Goal: Navigation & Orientation: Find specific page/section

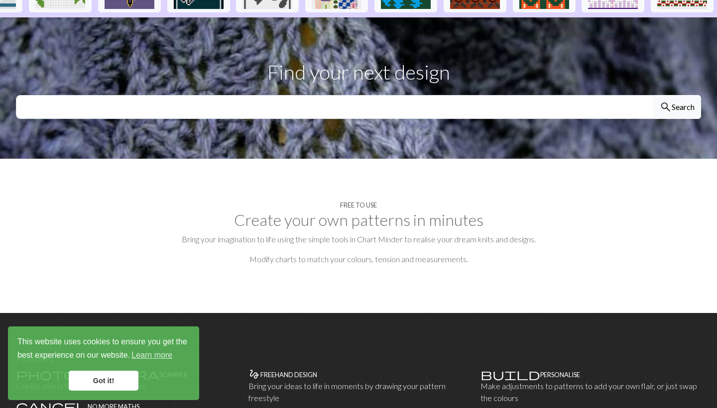
scroll to position [314, 0]
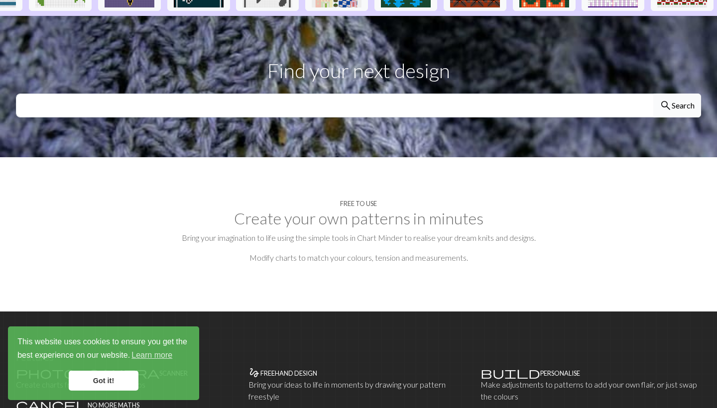
click at [682, 94] on button "search Search" at bounding box center [677, 106] width 48 height 24
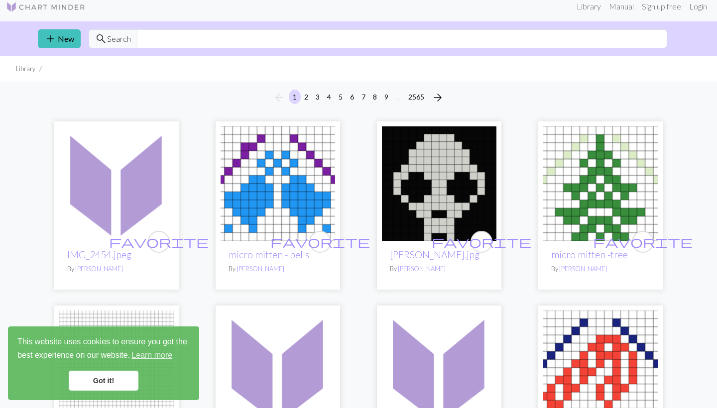
scroll to position [8, 0]
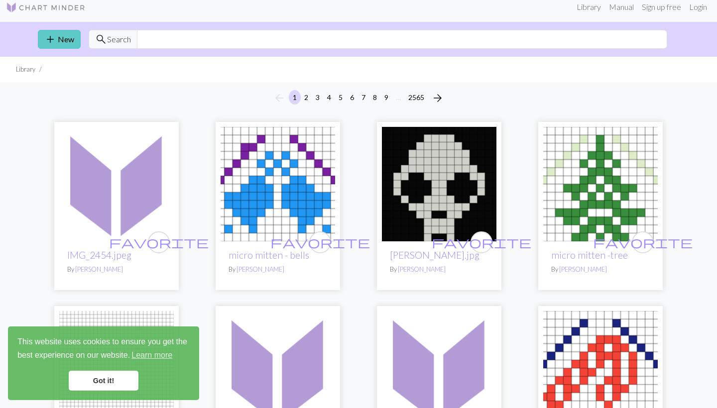
click at [66, 41] on link "add New" at bounding box center [59, 39] width 43 height 19
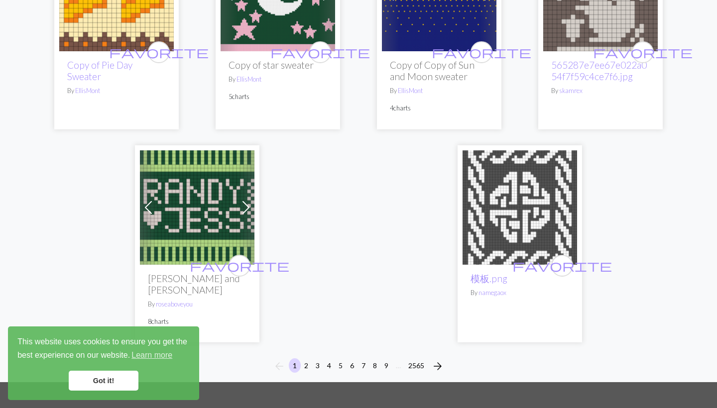
scroll to position [2494, 0]
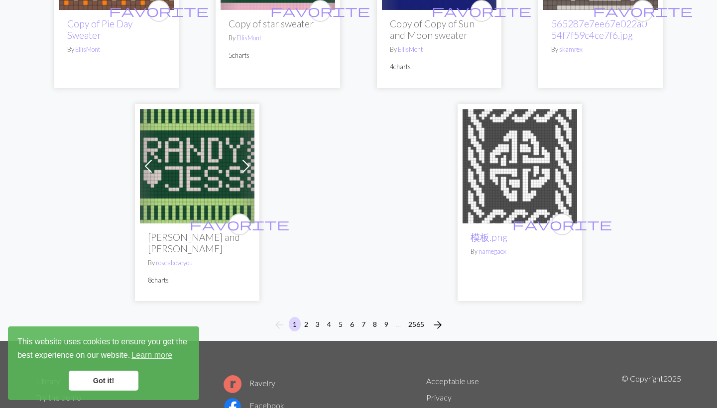
click at [440, 318] on span "arrow_forward" at bounding box center [438, 325] width 12 height 14
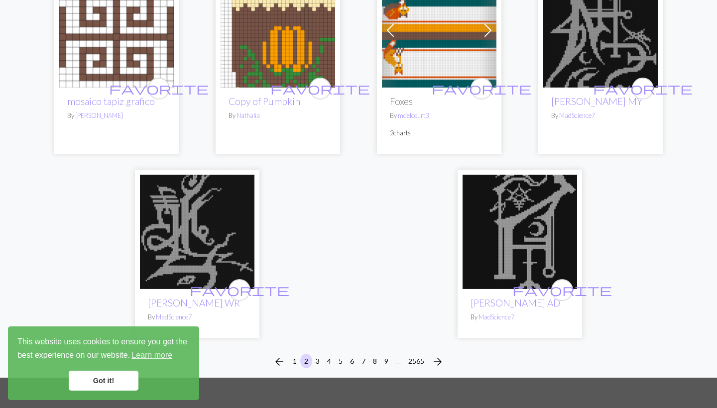
scroll to position [2455, 0]
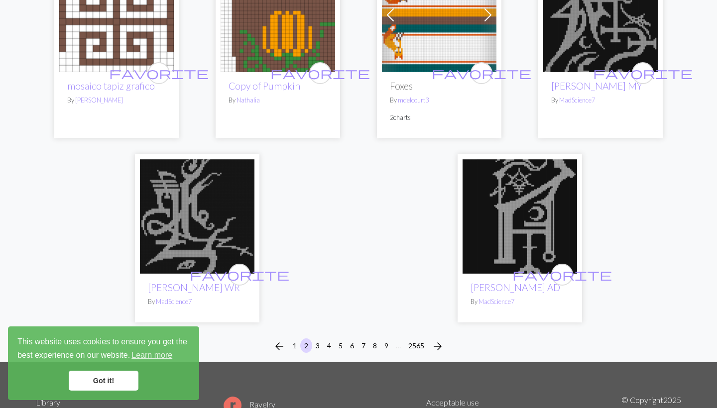
click at [417, 339] on button "2565" at bounding box center [416, 346] width 24 height 14
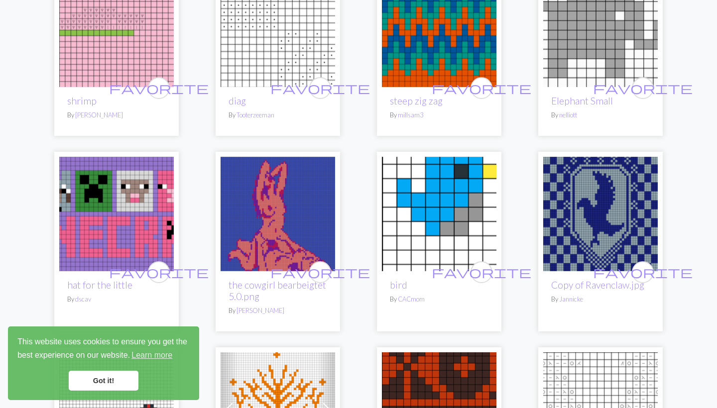
scroll to position [1199, 0]
